Goal: Check status: Check status

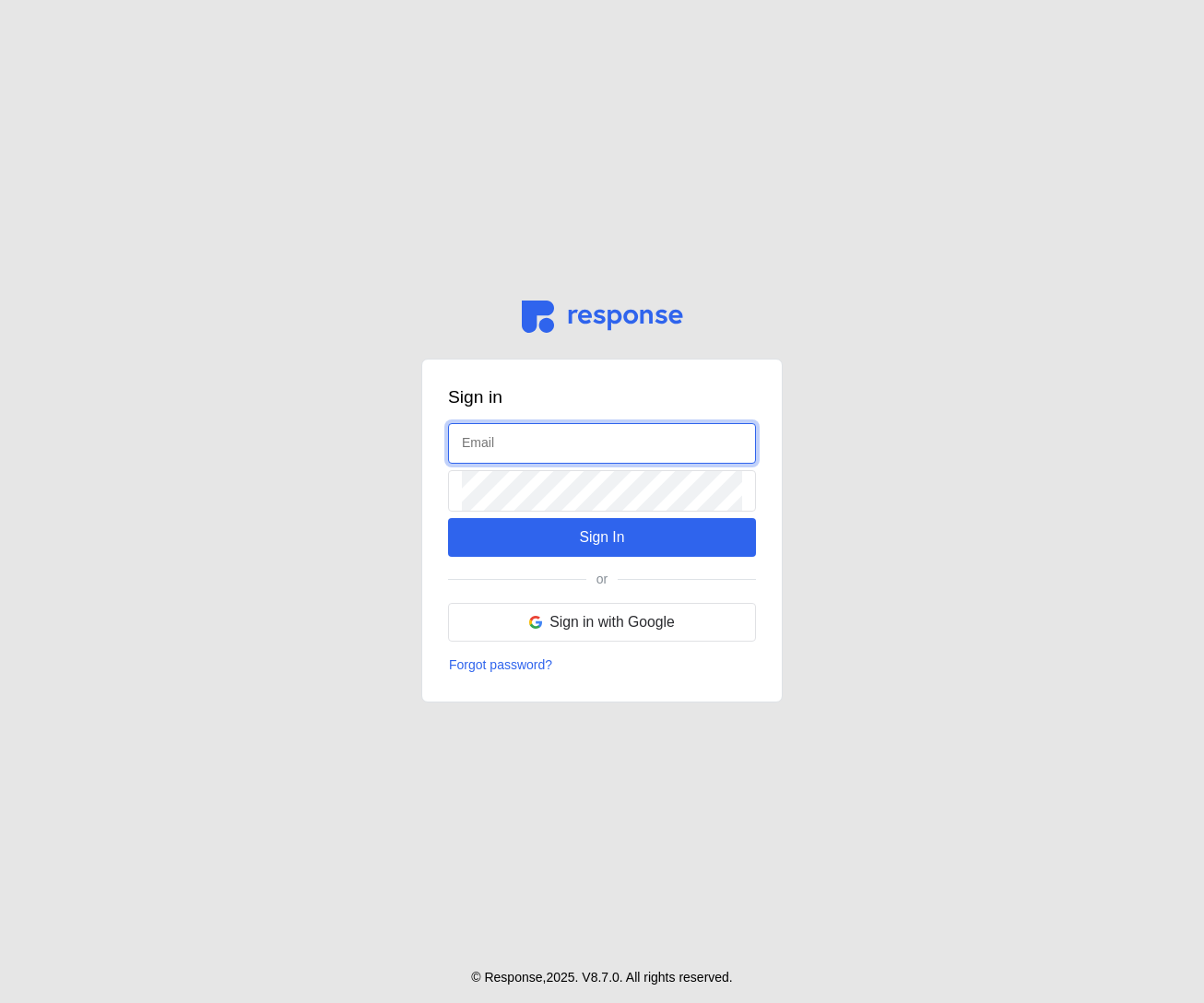
click at [509, 427] on input "text" at bounding box center [602, 444] width 280 height 40
type input "admin@tryresponse.com"
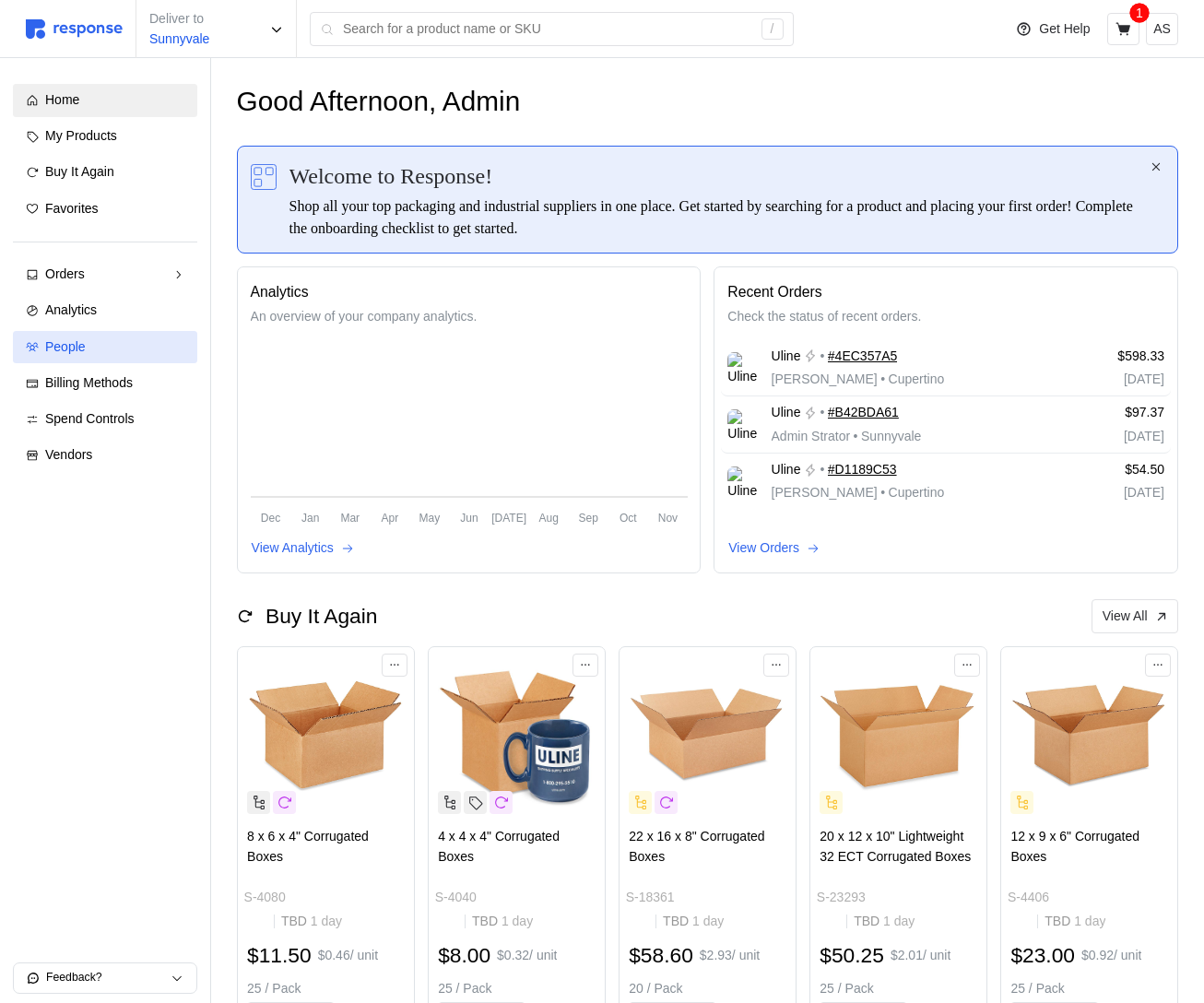
click at [98, 357] on link "People" at bounding box center [105, 347] width 184 height 33
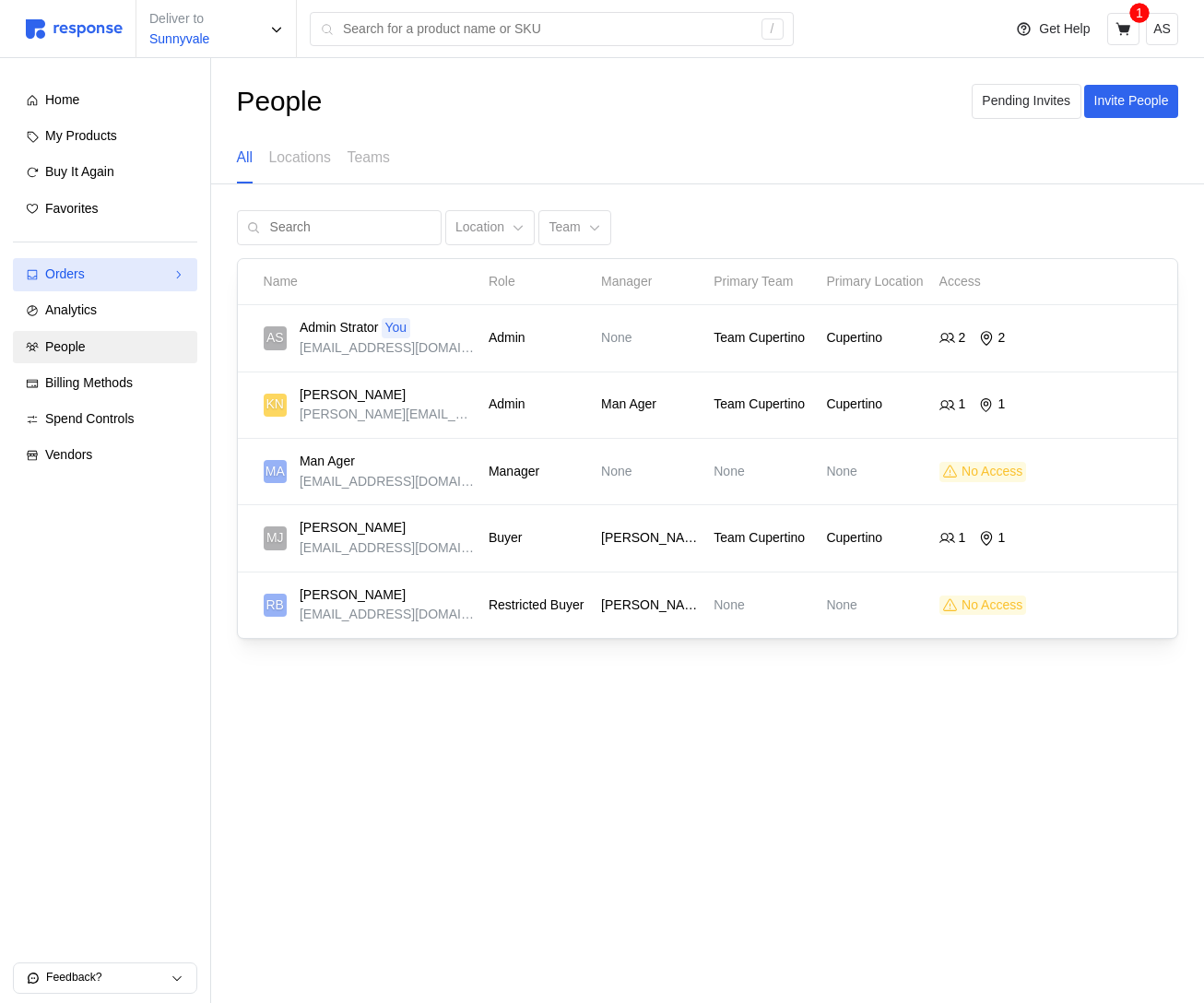
click at [117, 278] on div "Orders" at bounding box center [105, 274] width 120 height 20
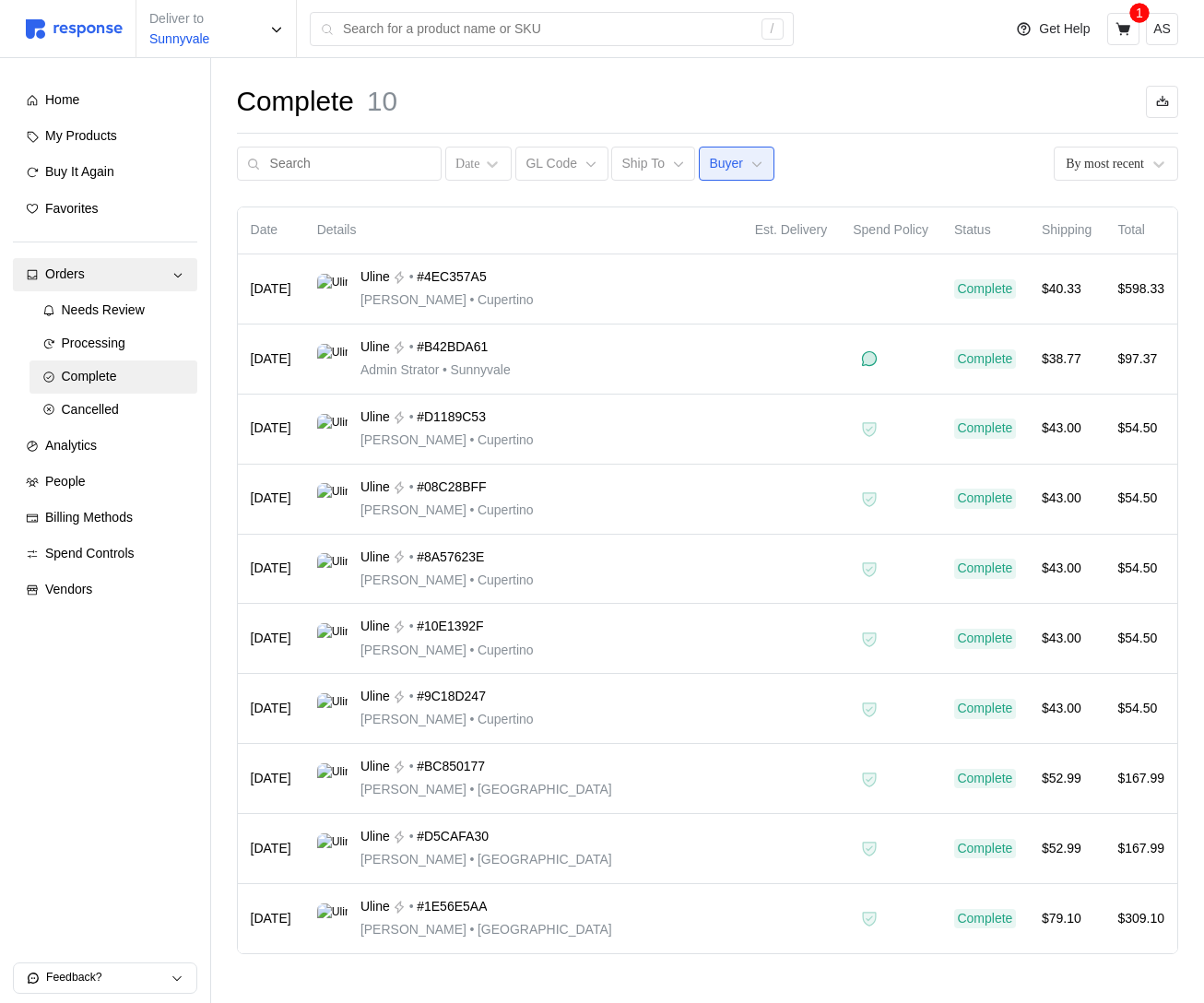
click at [726, 166] on button "Buyer" at bounding box center [736, 164] width 75 height 35
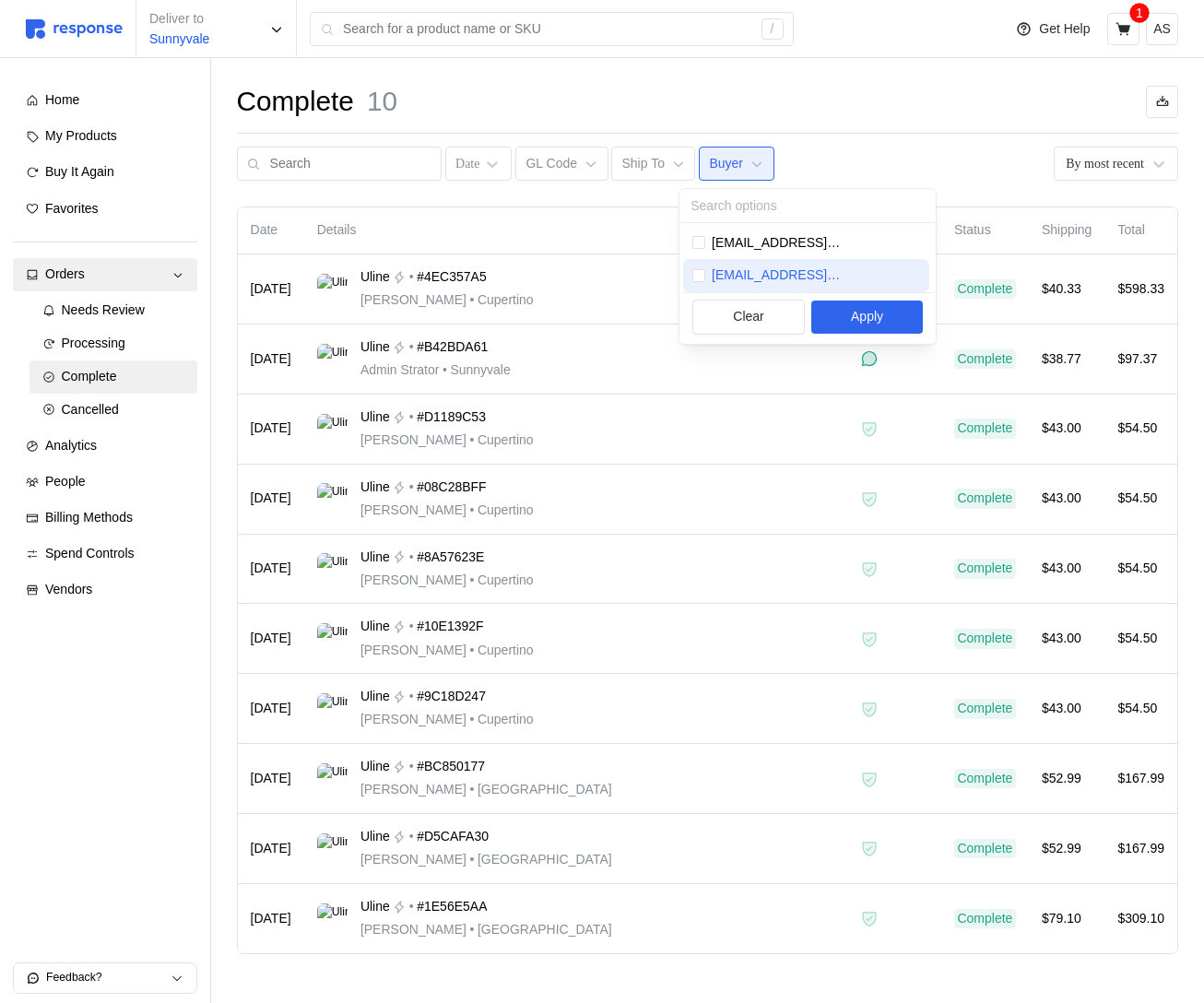
click at [817, 281] on p "buyer@tryresponse.com" at bounding box center [816, 275] width 208 height 20
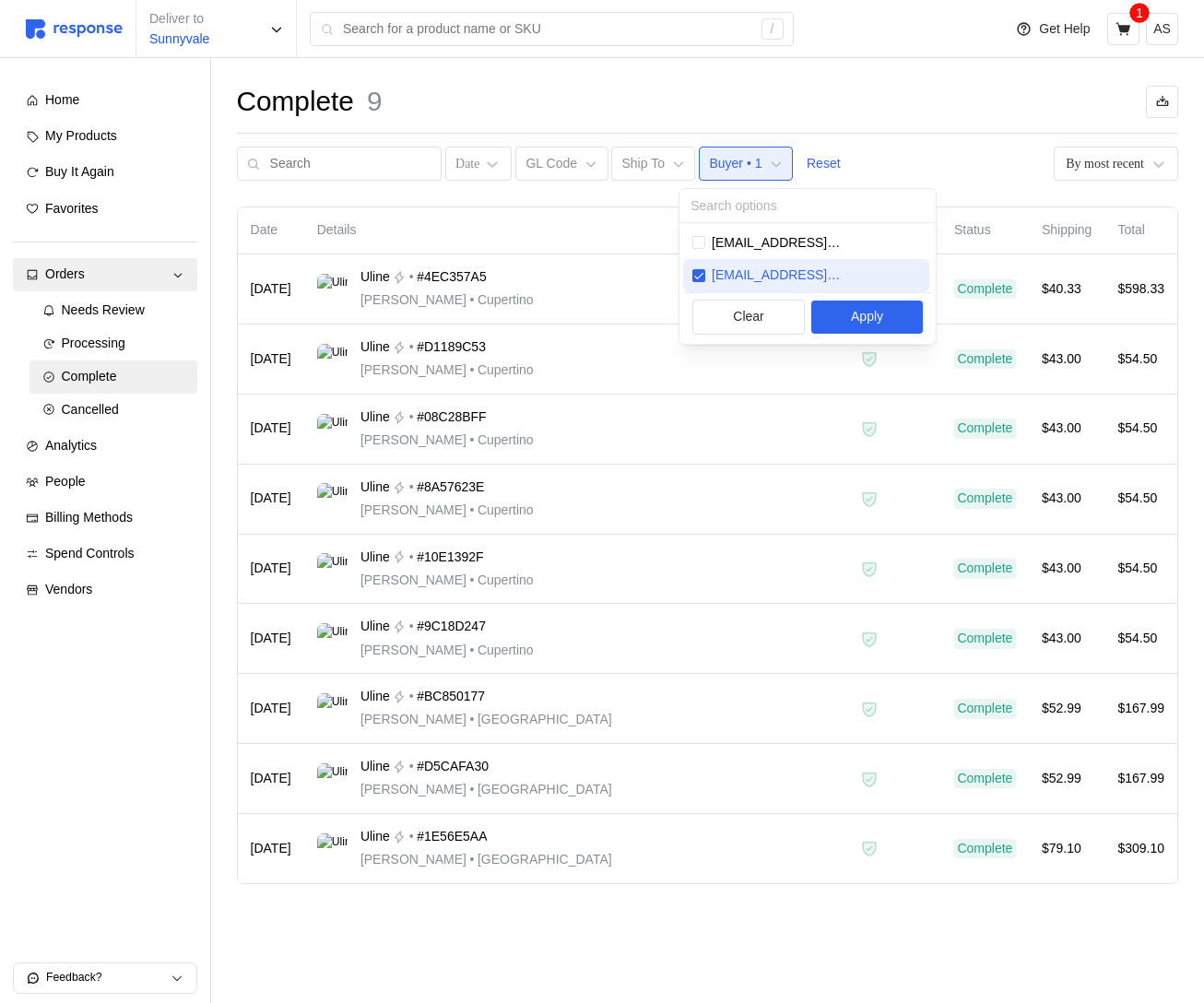
click at [816, 281] on p "buyer@tryresponse.com" at bounding box center [816, 275] width 208 height 20
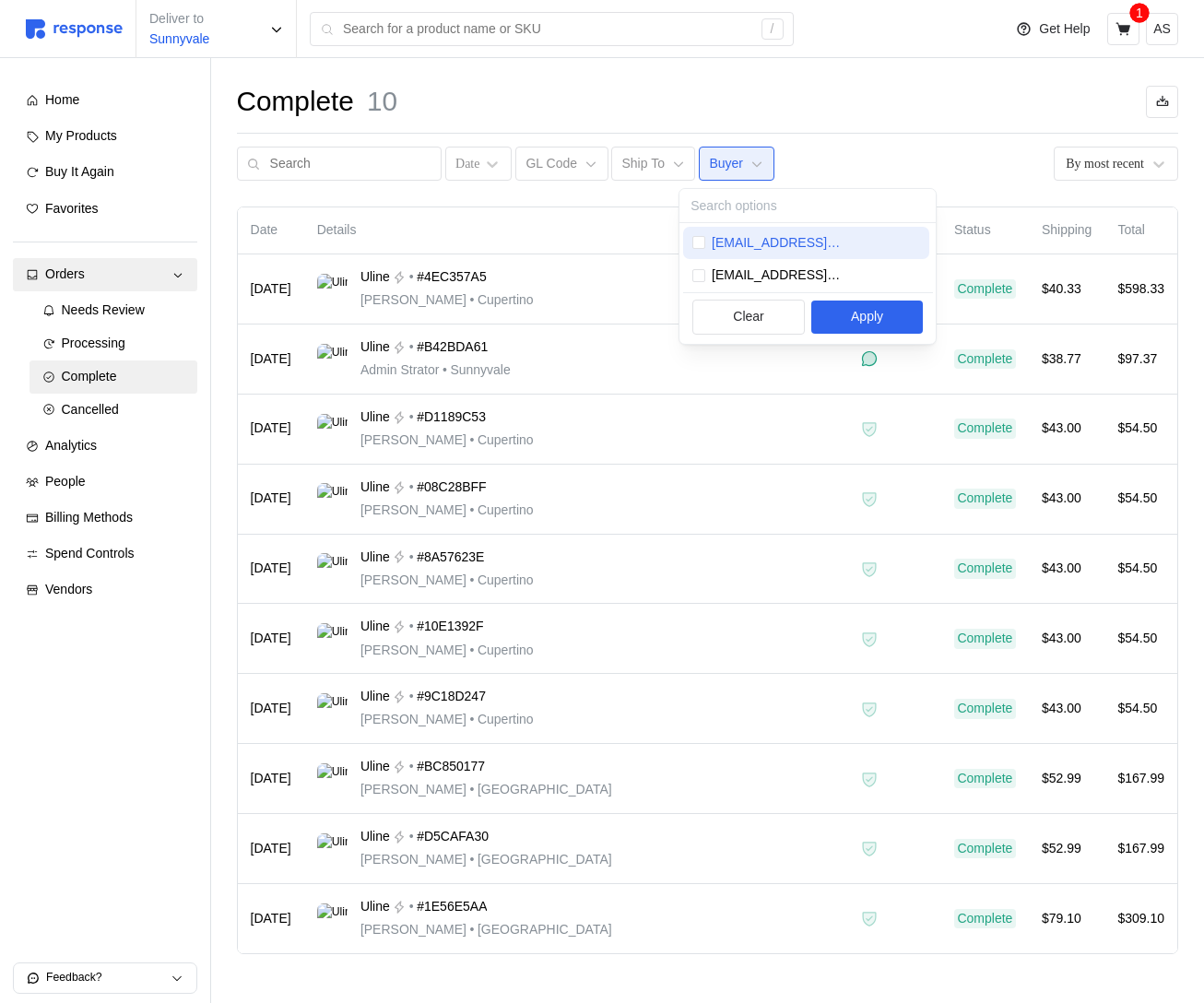
click at [817, 240] on p "admin@tryresponse.com" at bounding box center [816, 242] width 208 height 20
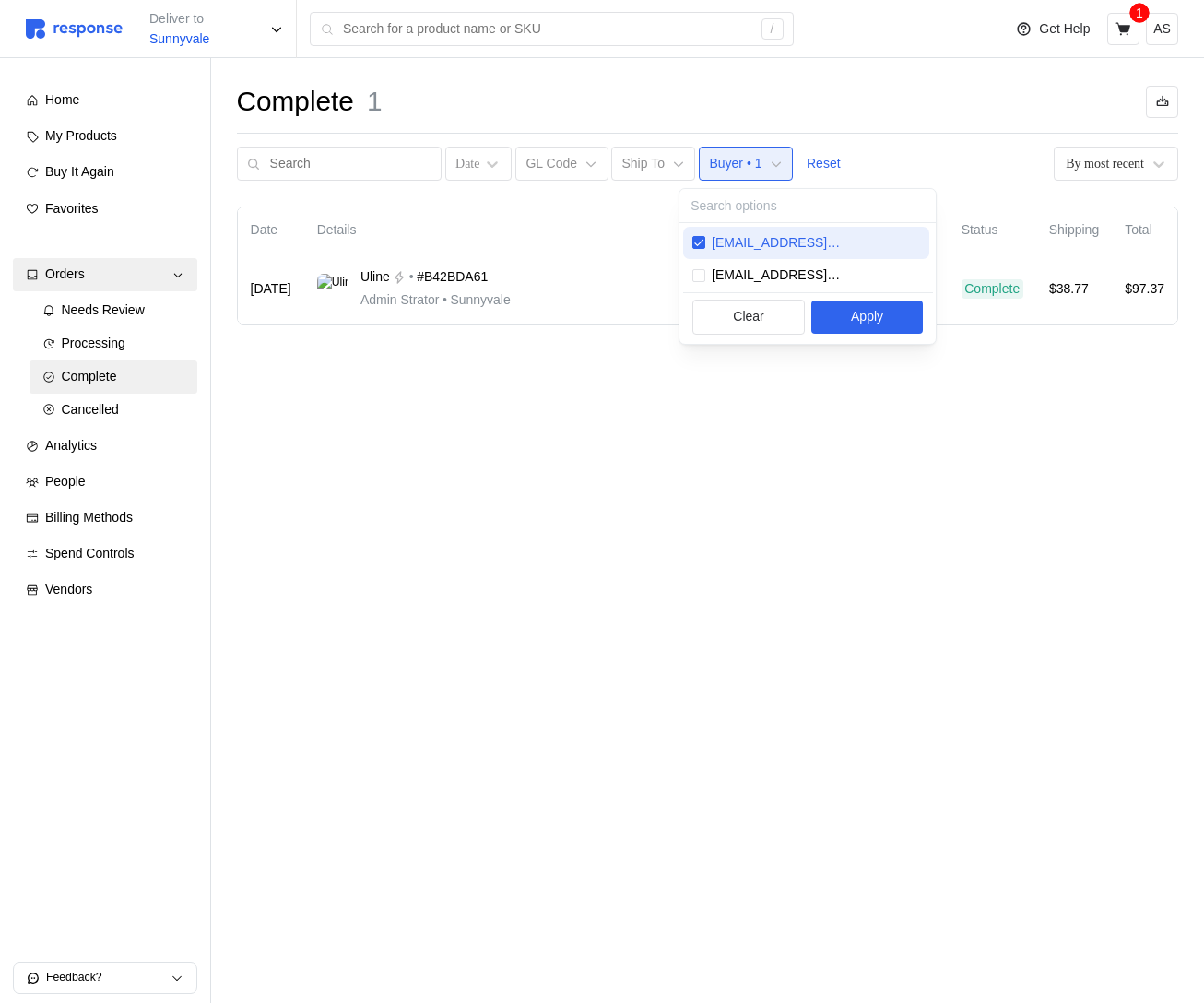
click at [816, 240] on p "admin@tryresponse.com" at bounding box center [816, 242] width 208 height 20
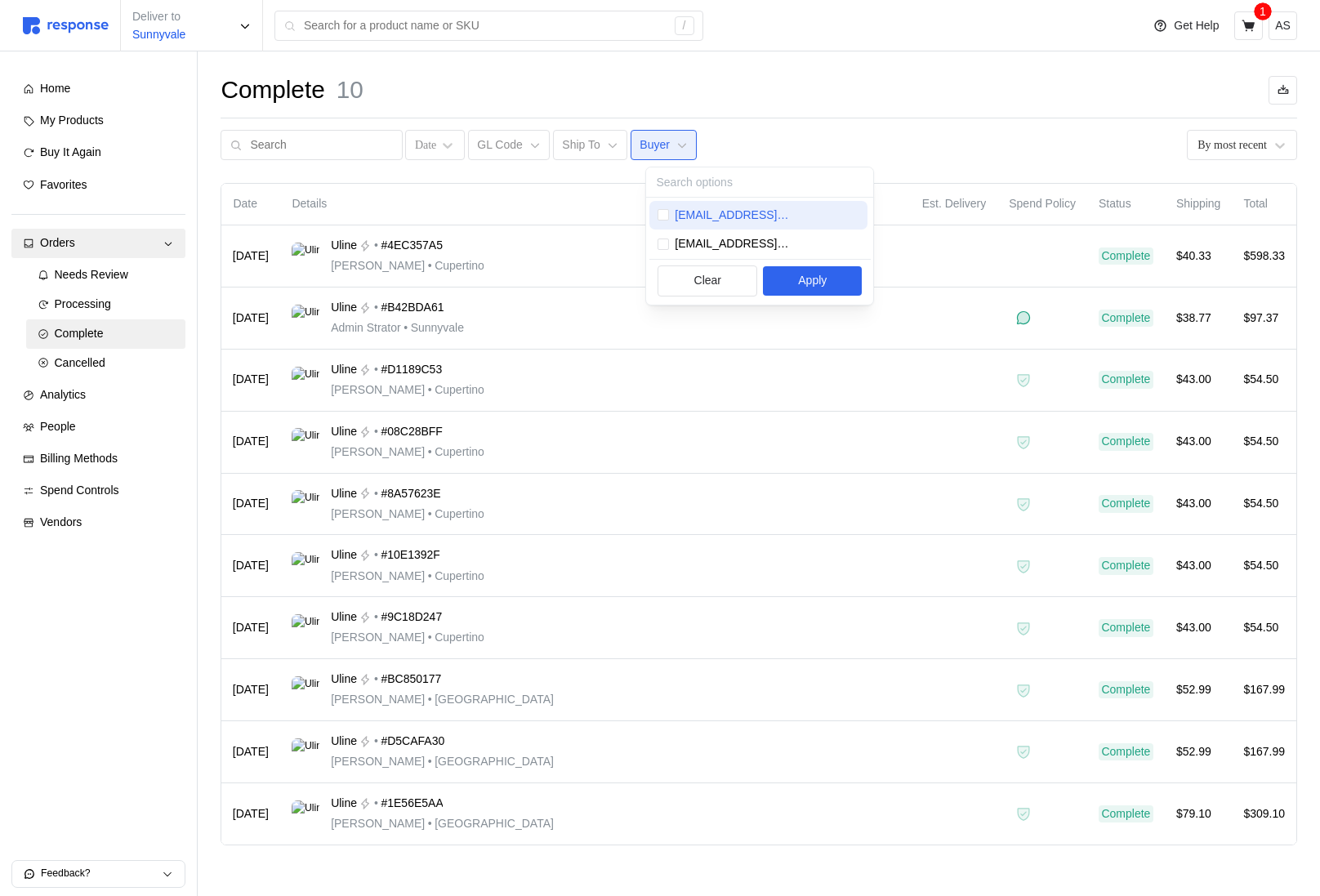
click at [695, 226] on div "admin@tryresponse.com" at bounding box center [759, 216] width 219 height 30
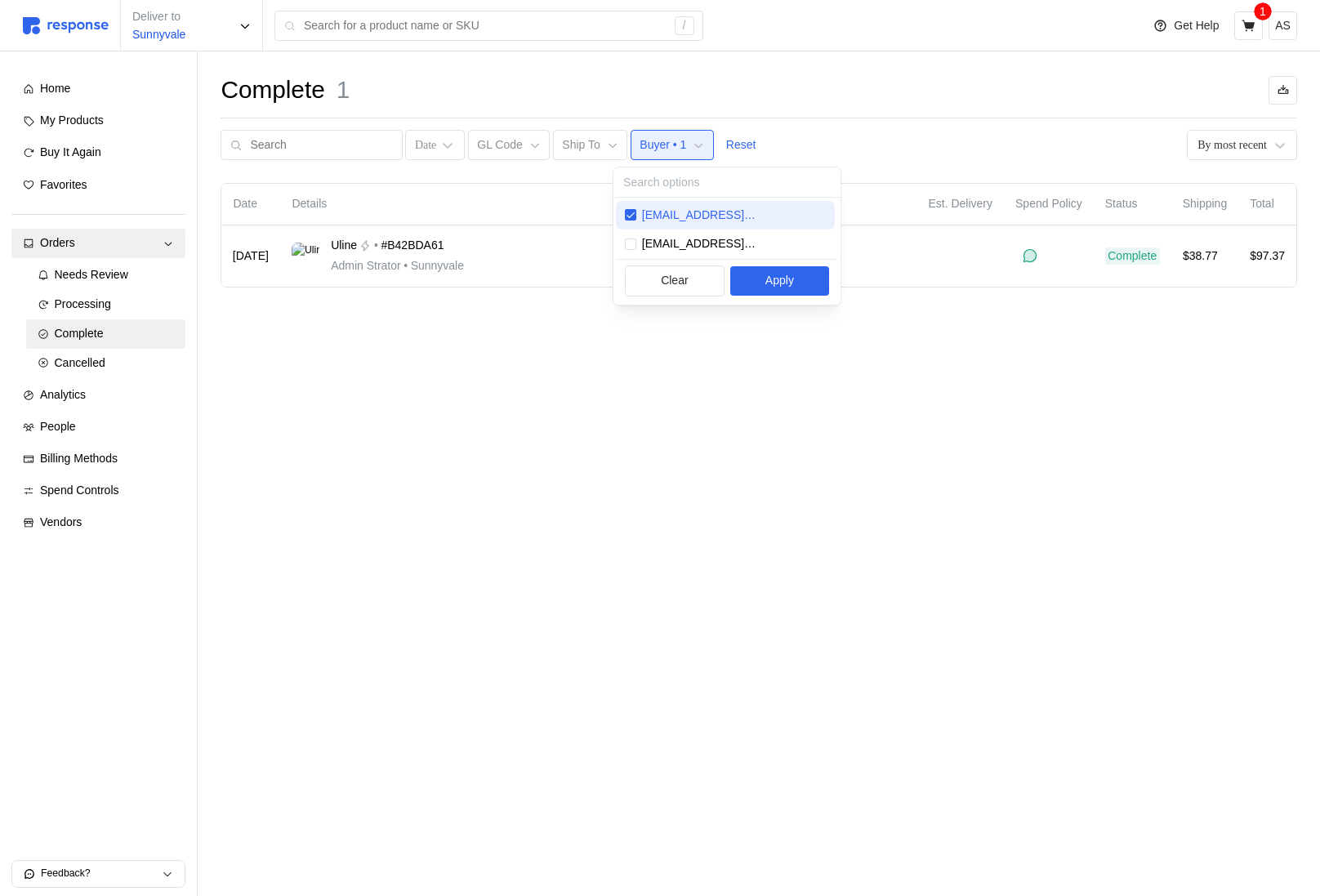
click at [696, 226] on div "admin@tryresponse.com" at bounding box center [725, 216] width 219 height 30
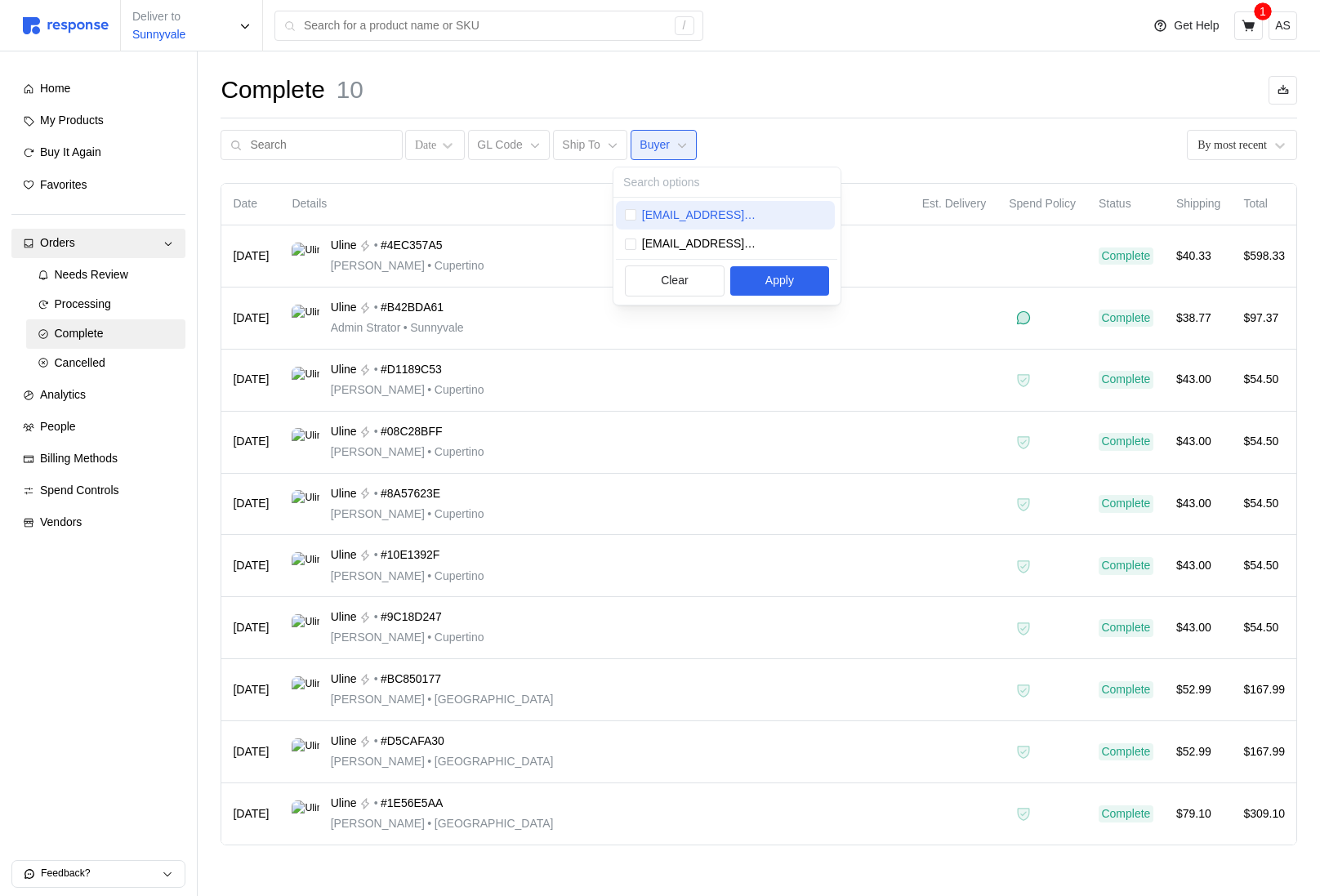
click at [684, 228] on div "admin@tryresponse.com" at bounding box center [725, 216] width 219 height 30
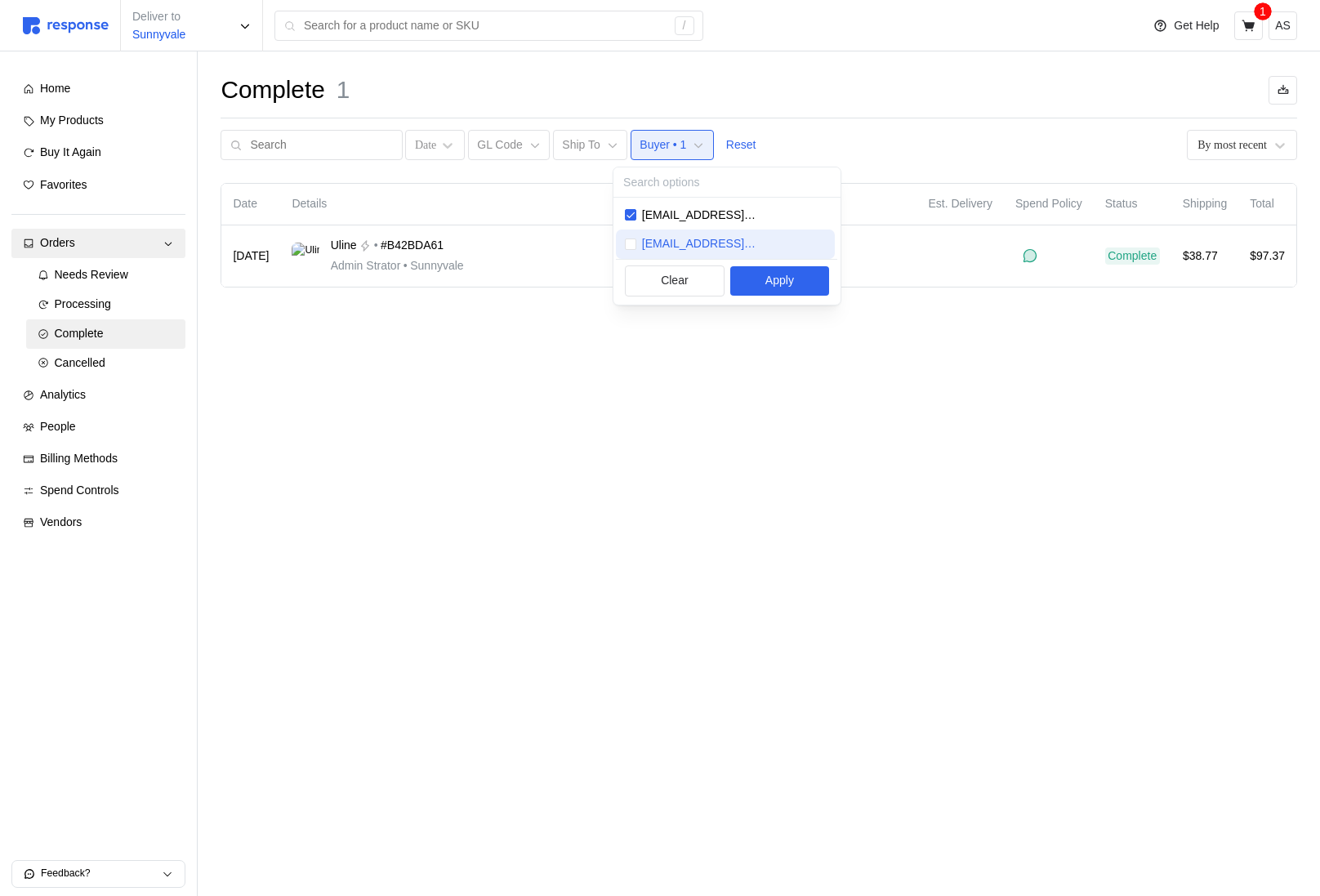
click at [685, 237] on p "buyer@tryresponse.com" at bounding box center [734, 243] width 184 height 18
